Goal: Entertainment & Leisure: Consume media (video, audio)

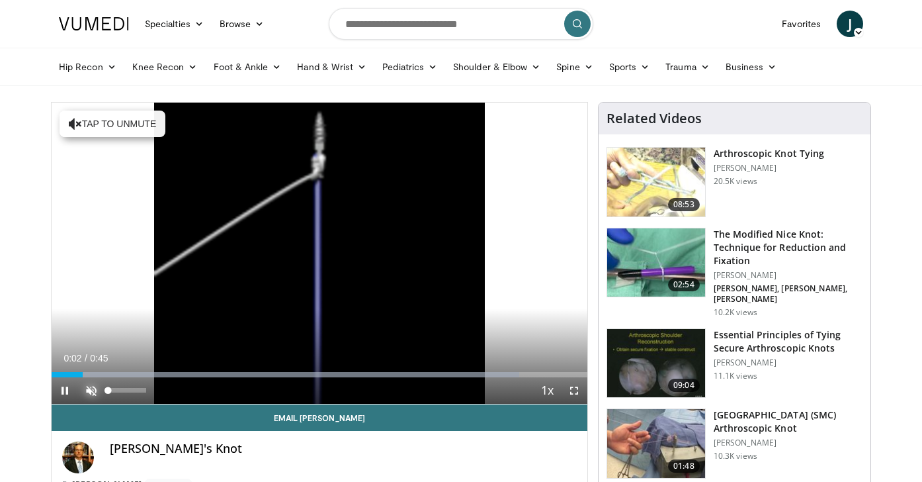
click at [89, 392] on span "Video Player" at bounding box center [91, 390] width 26 height 26
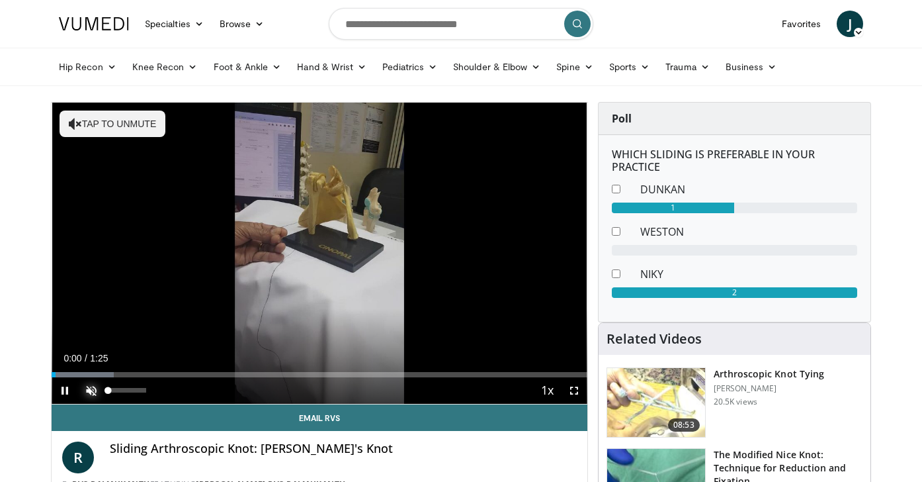
click at [90, 386] on span "Video Player" at bounding box center [91, 390] width 26 height 26
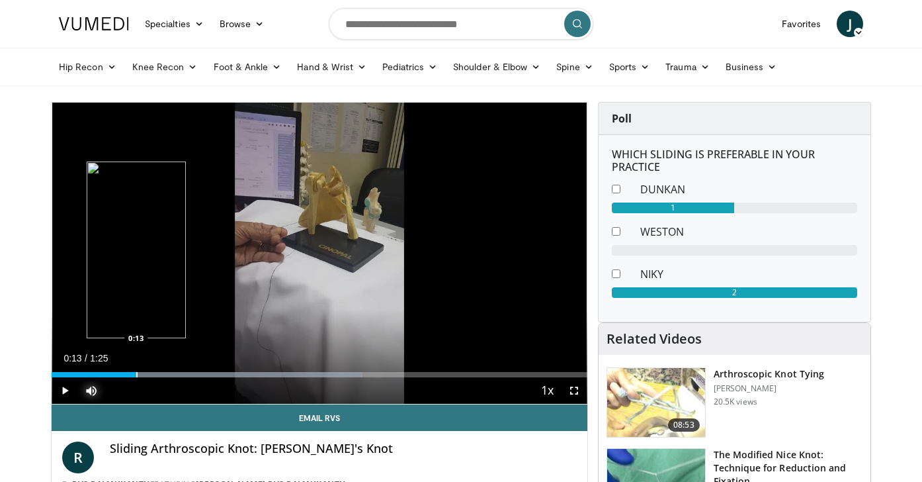
click at [136, 372] on div "Progress Bar" at bounding box center [136, 374] width 1 height 5
click at [175, 374] on div "Progress Bar" at bounding box center [175, 374] width 1 height 5
